Goal: Find specific page/section: Find specific page/section

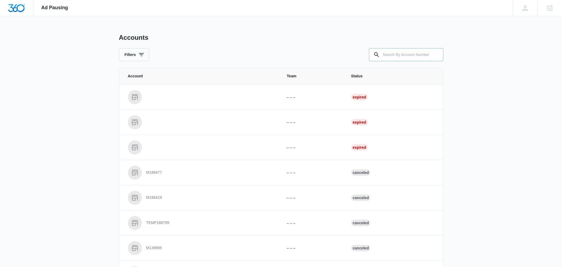
click at [406, 54] on input "text" at bounding box center [406, 54] width 74 height 13
paste input "M50303"
type input "M50303"
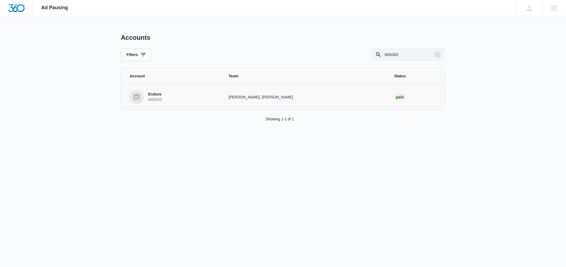
click at [158, 95] on p "Endura" at bounding box center [155, 94] width 14 height 5
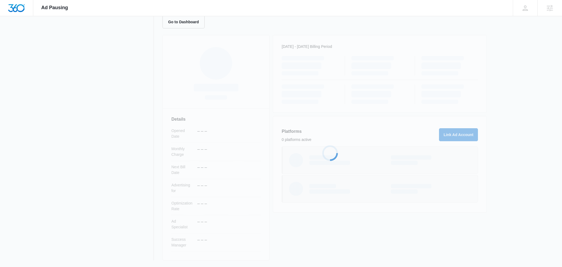
scroll to position [50, 0]
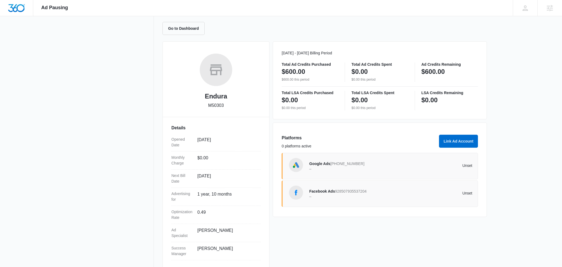
click at [346, 162] on span "[PHONE_NUMBER]" at bounding box center [348, 163] width 34 height 4
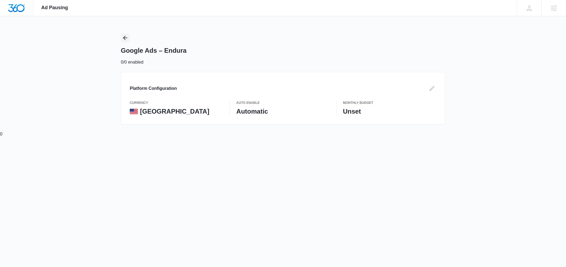
click at [124, 37] on icon "Back" at bounding box center [125, 38] width 6 height 6
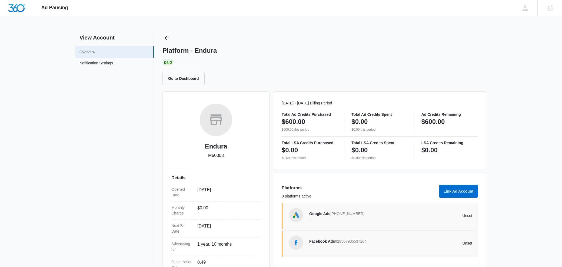
click at [340, 212] on span "[PHONE_NUMBER]" at bounding box center [348, 214] width 34 height 4
